Goal: Check status

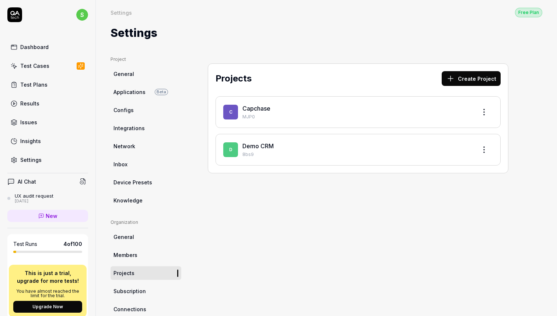
click at [269, 112] on div "Capchase" at bounding box center [357, 108] width 229 height 9
click at [258, 108] on link "Capchase" at bounding box center [257, 108] width 28 height 7
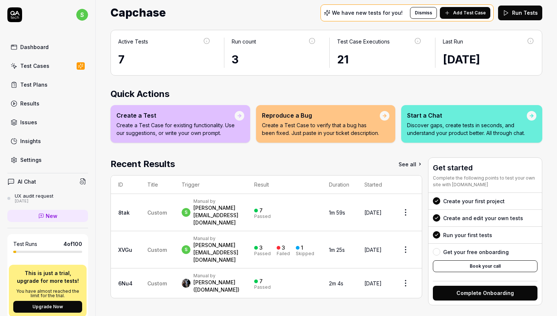
scroll to position [25, 0]
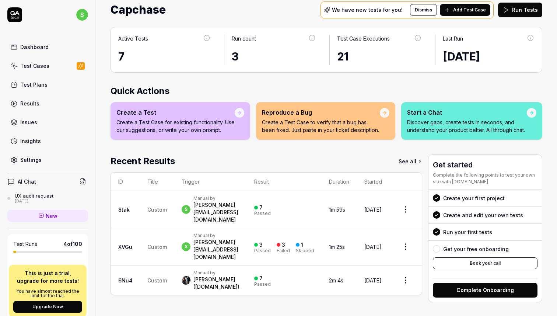
click at [43, 109] on link "Results" at bounding box center [47, 103] width 81 height 14
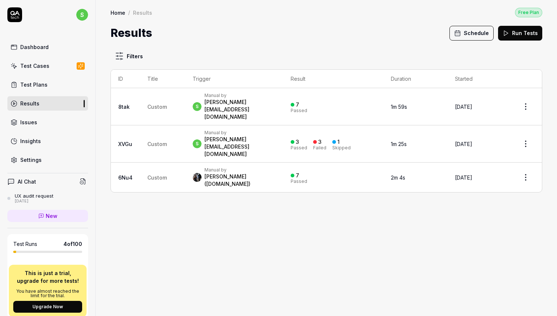
click at [44, 139] on link "Insights" at bounding box center [47, 141] width 81 height 14
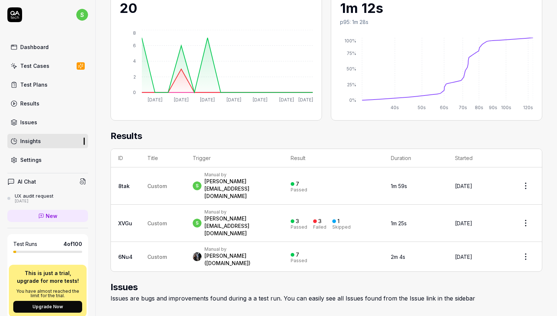
scroll to position [342, 0]
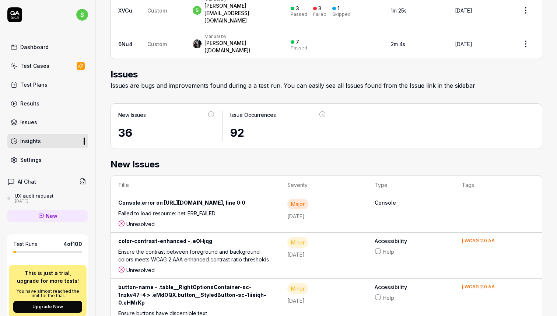
click at [48, 101] on link "Results" at bounding box center [47, 103] width 81 height 14
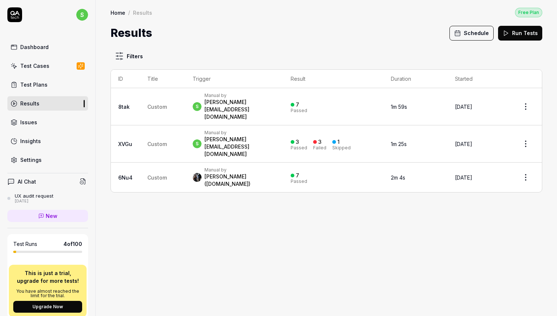
click at [264, 93] on div "Manual by" at bounding box center [241, 96] width 72 height 6
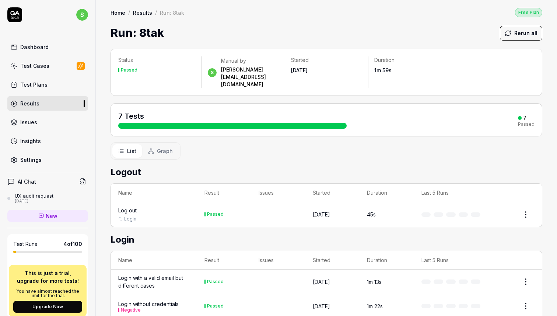
click at [525, 115] on div "7" at bounding box center [522, 118] width 8 height 7
click at [526, 201] on html "s Dashboard Test Cases Test Plans Results Issues Insights Settings AI Chat UX a…" at bounding box center [278, 158] width 557 height 316
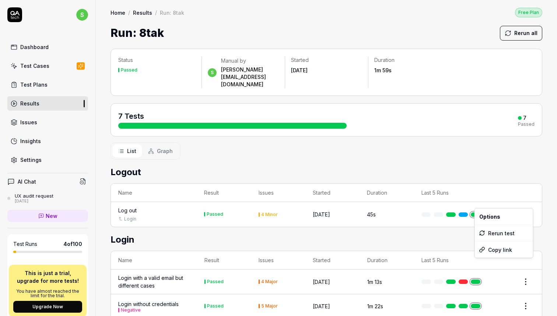
click at [483, 171] on html "s Dashboard Test Cases Test Plans Results Issues Insights Settings AI Chat UX a…" at bounding box center [278, 158] width 557 height 316
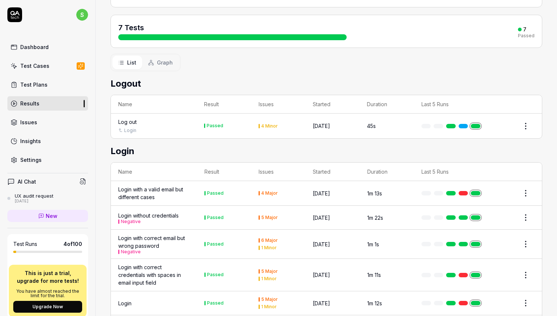
scroll to position [115, 0]
